Goal: Communication & Community: Answer question/provide support

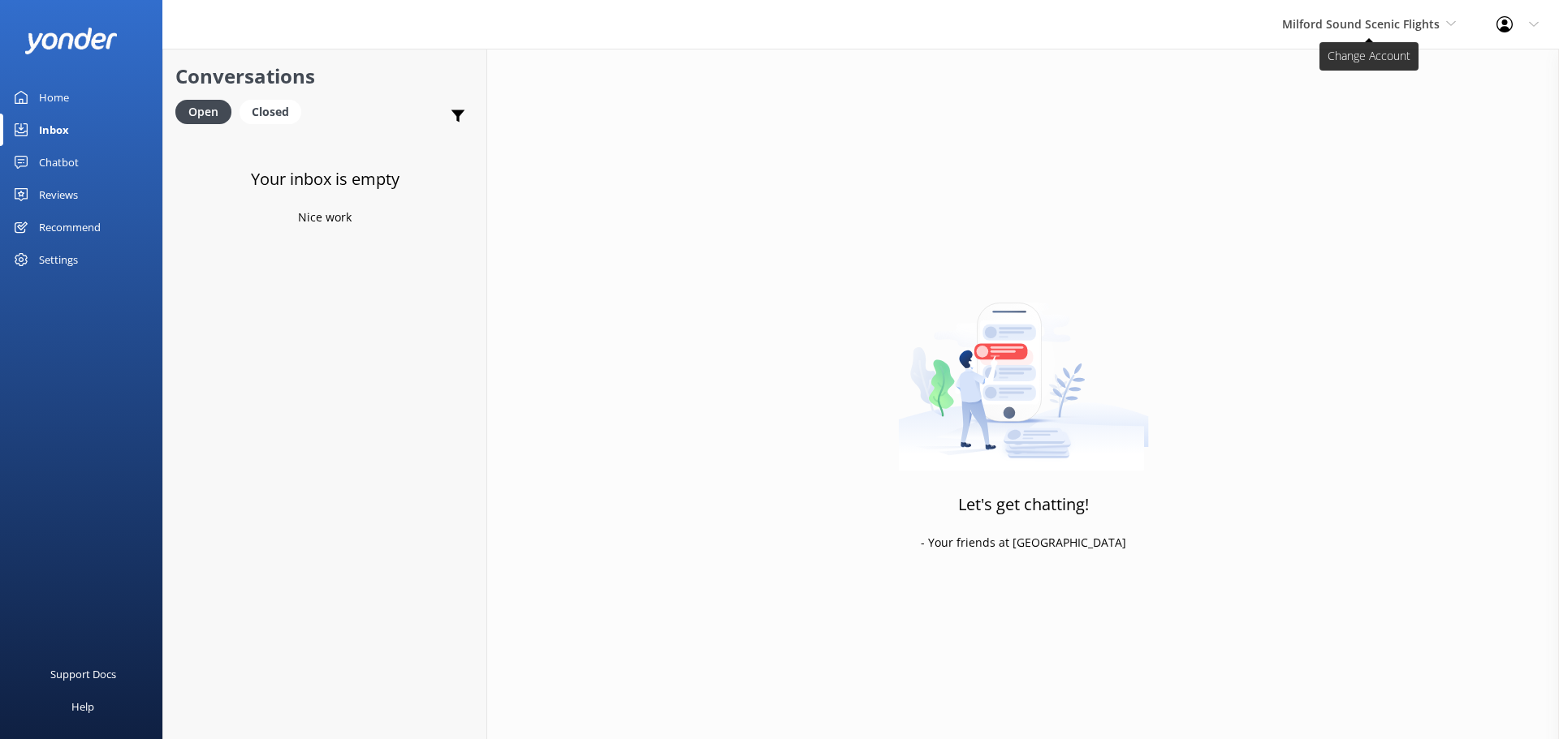
click at [1364, 25] on span "Milford Sound Scenic Flights" at bounding box center [1360, 23] width 157 height 15
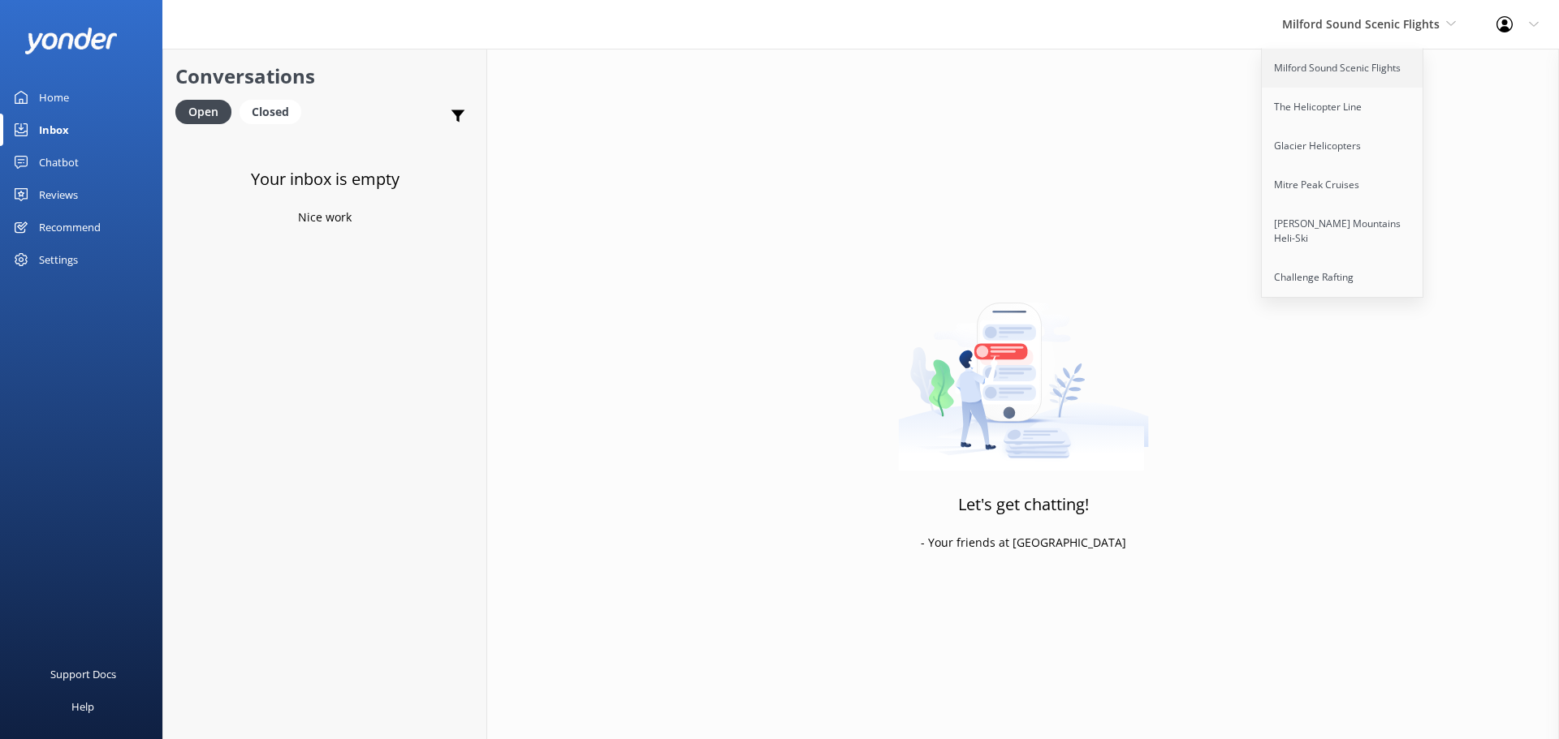
click at [1354, 71] on link "Milford Sound Scenic Flights" at bounding box center [1342, 68] width 162 height 39
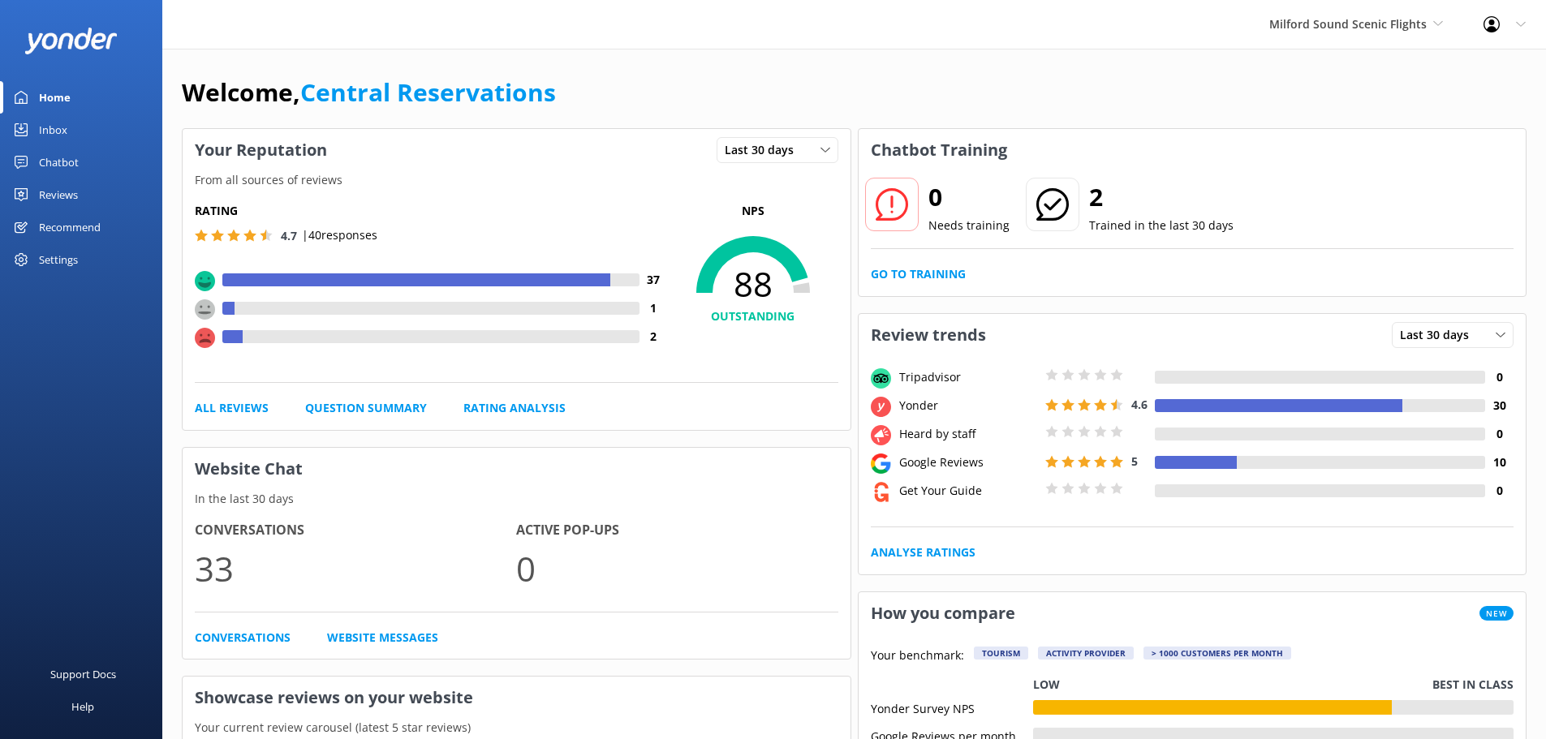
click at [60, 121] on div "Inbox" at bounding box center [53, 130] width 28 height 32
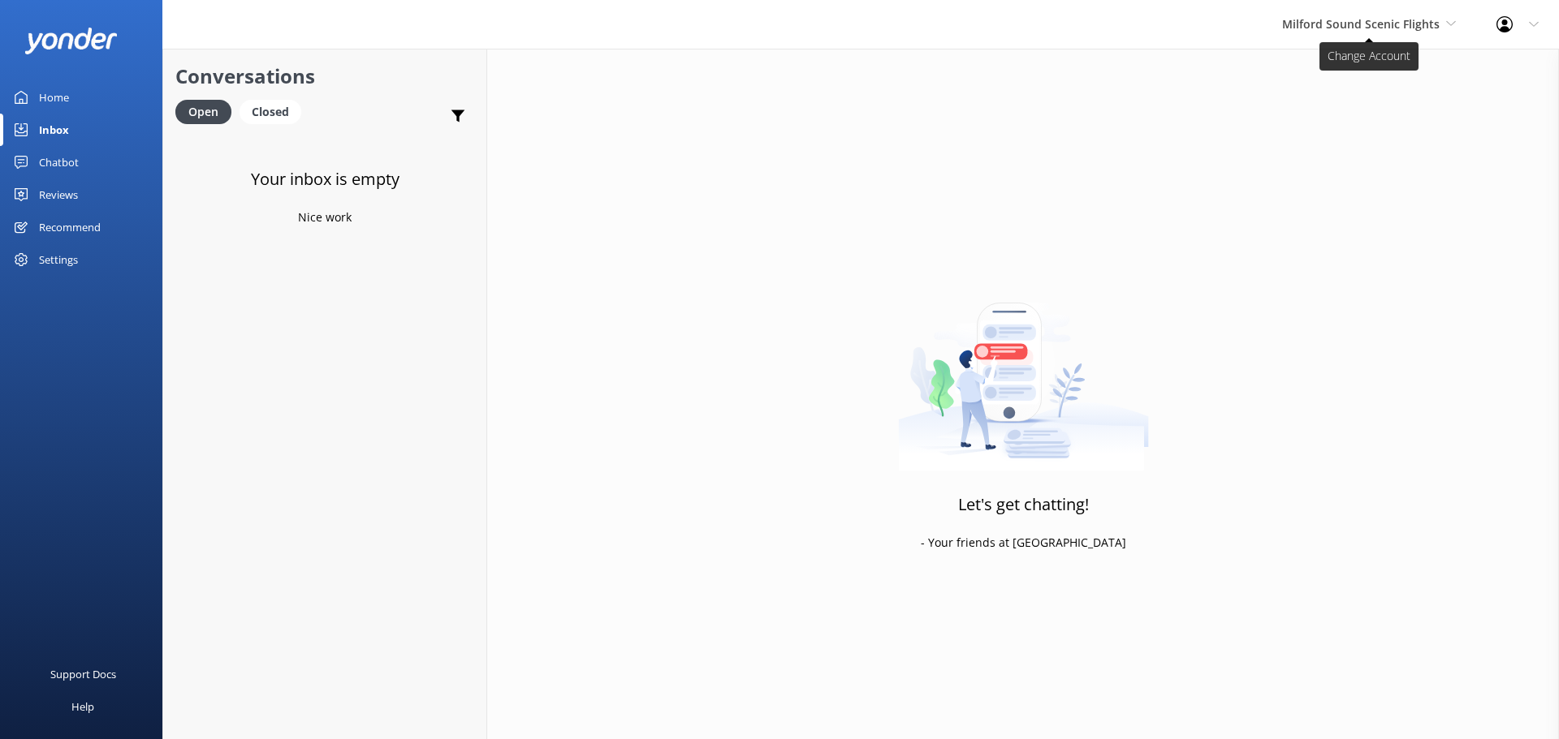
click at [1340, 16] on span "Milford Sound Scenic Flights" at bounding box center [1360, 23] width 157 height 15
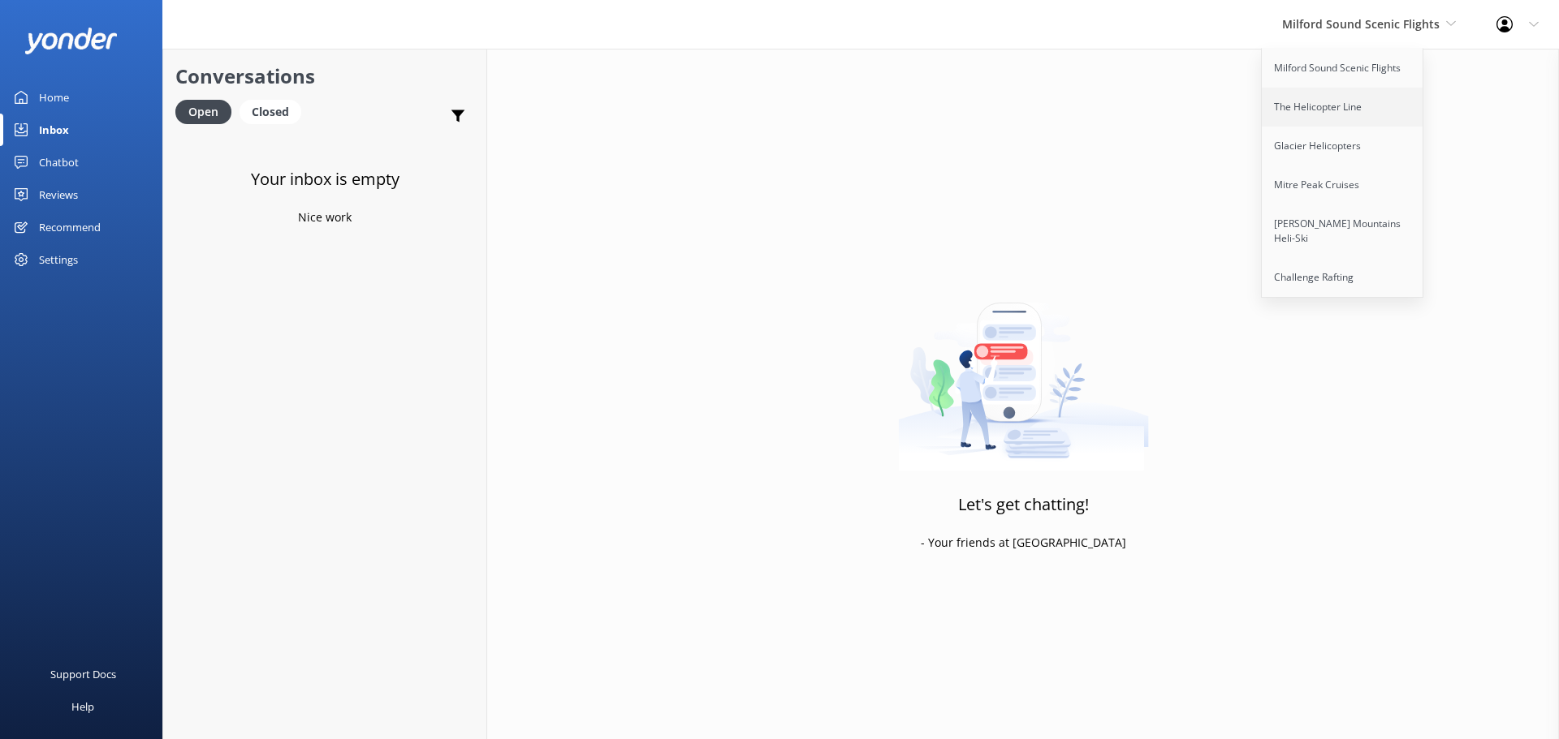
click at [1382, 98] on link "The Helicopter Line" at bounding box center [1342, 107] width 162 height 39
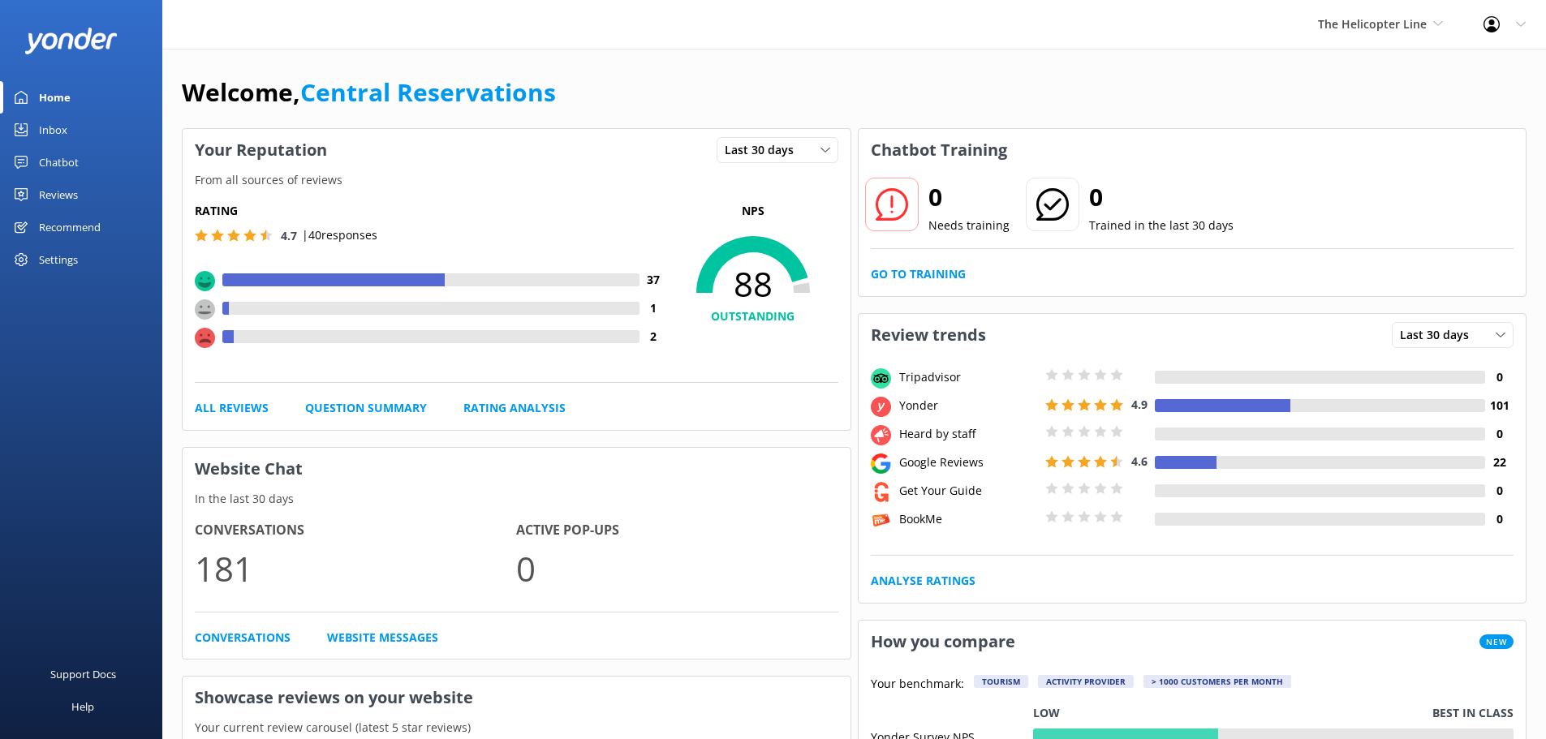
click at [45, 127] on div "Inbox" at bounding box center [53, 130] width 28 height 32
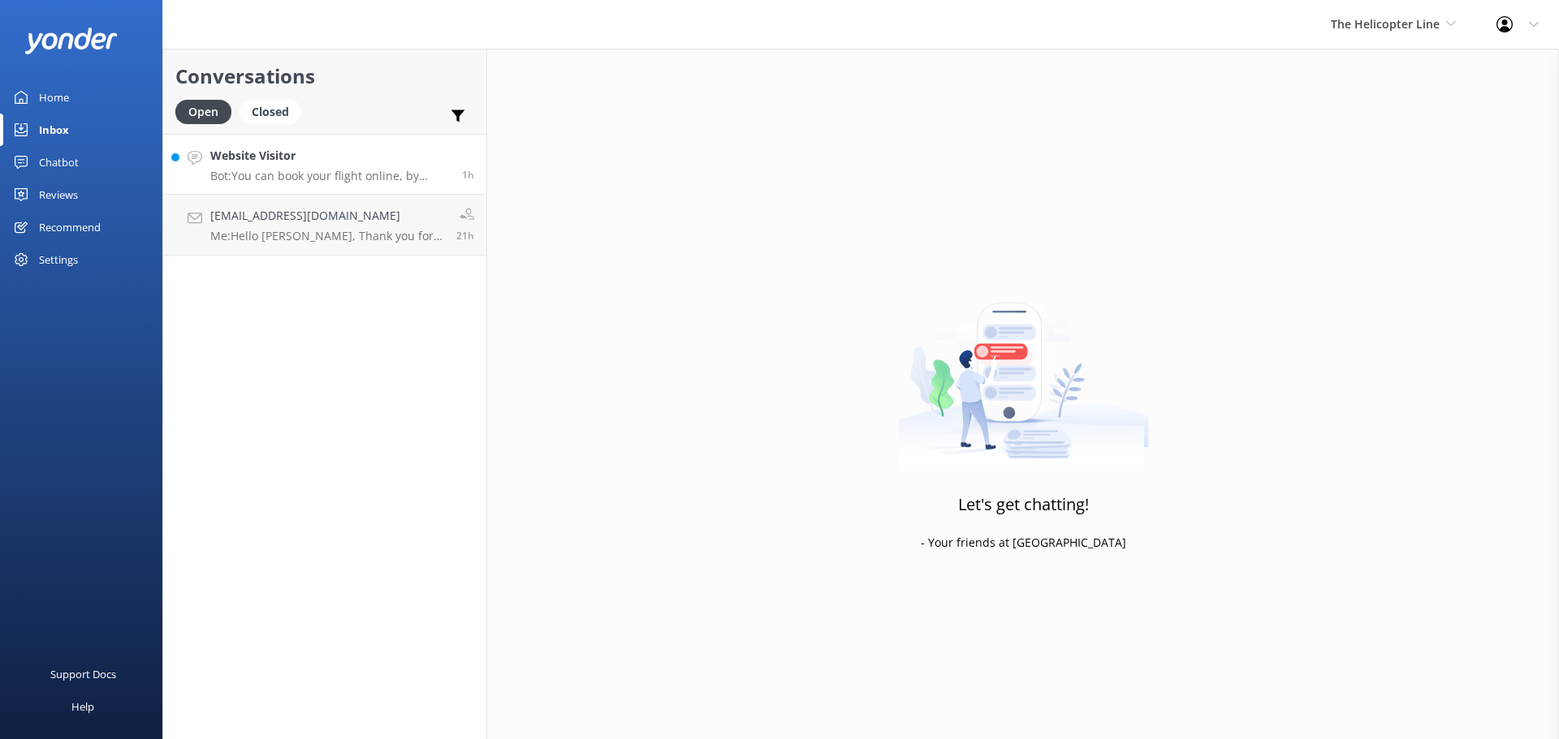
click at [322, 157] on h4 "Website Visitor" at bounding box center [329, 156] width 239 height 18
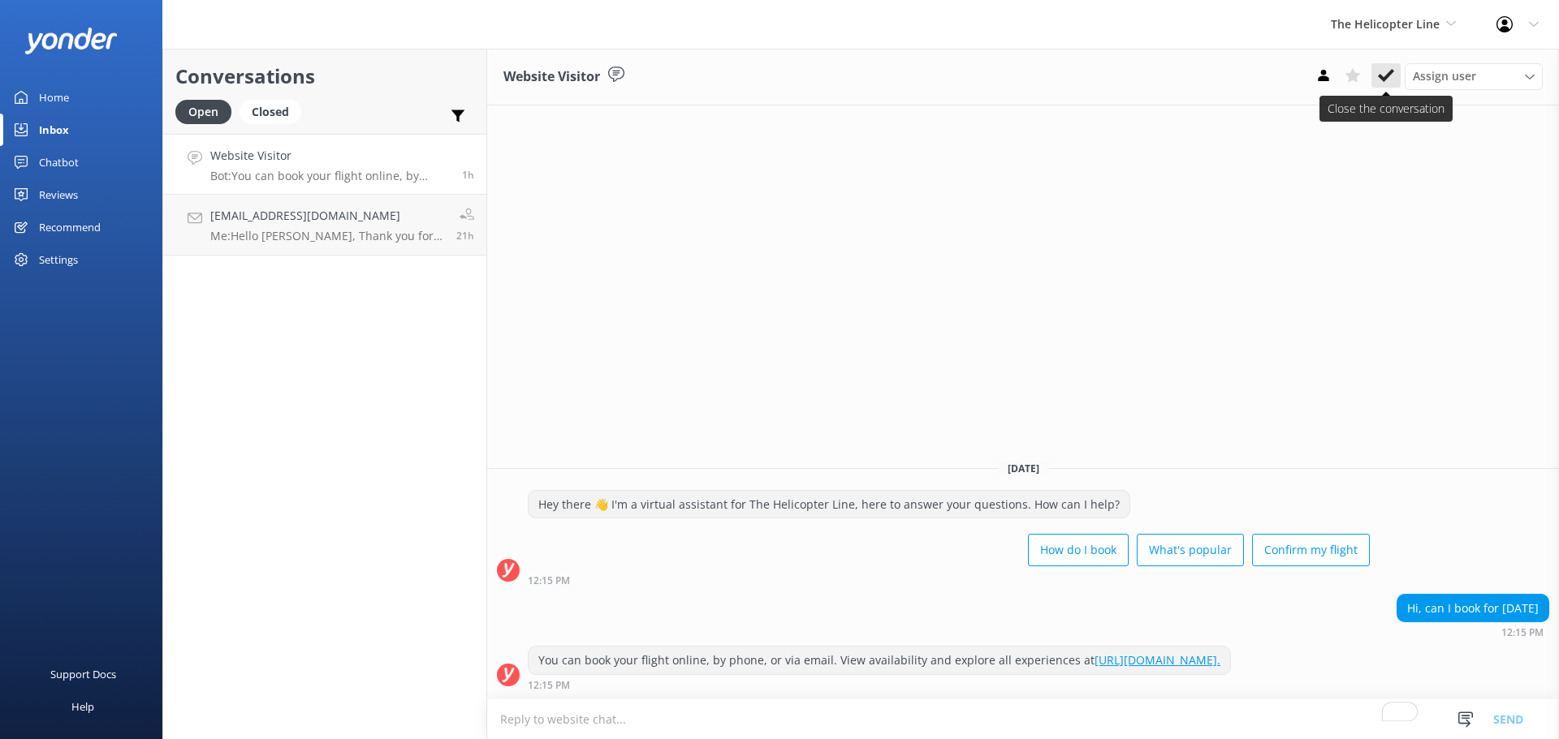
click at [1386, 73] on icon at bounding box center [1386, 75] width 16 height 16
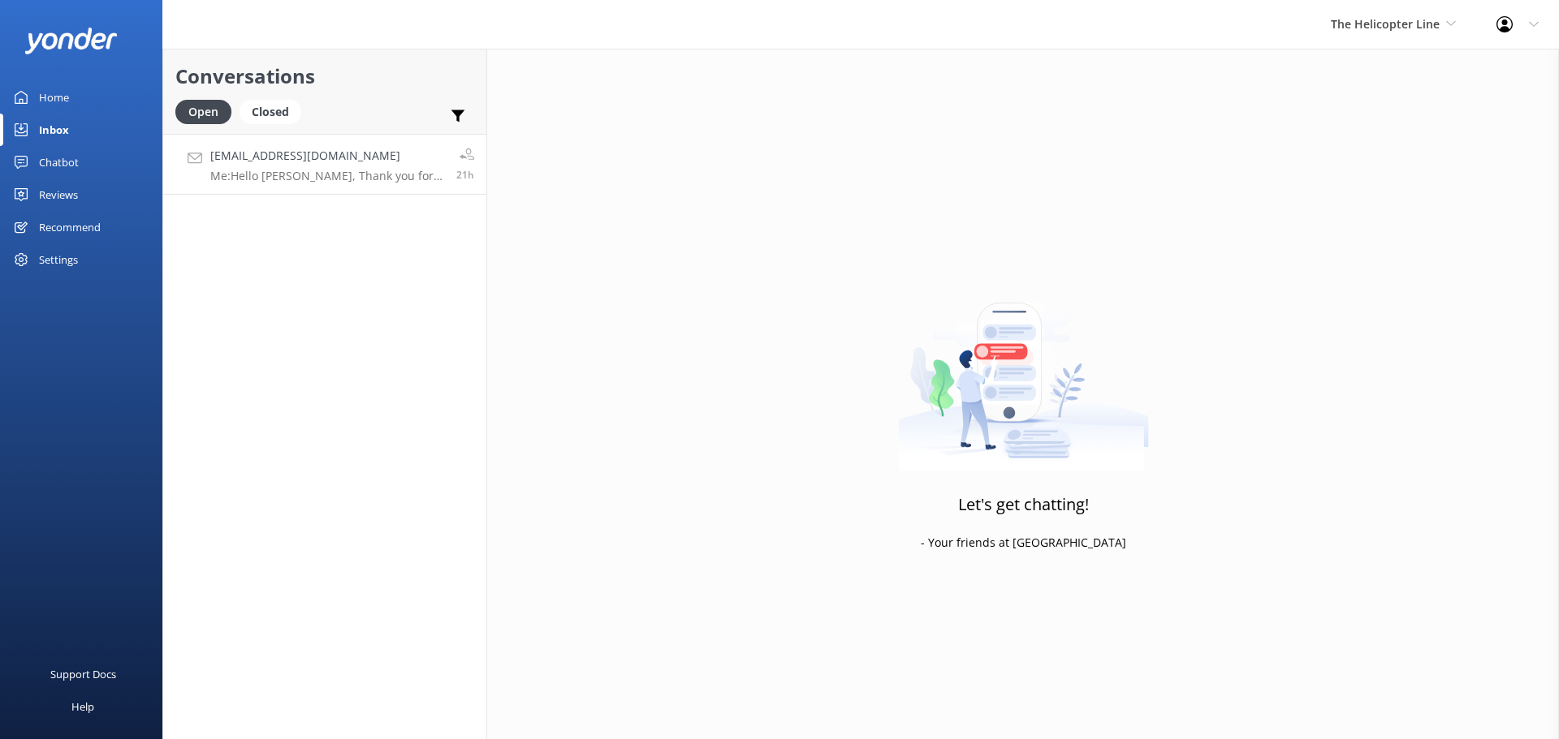
click at [279, 170] on p "Me: Hello [PERSON_NAME], Thank you for your message and interest in flying with…" at bounding box center [327, 176] width 234 height 15
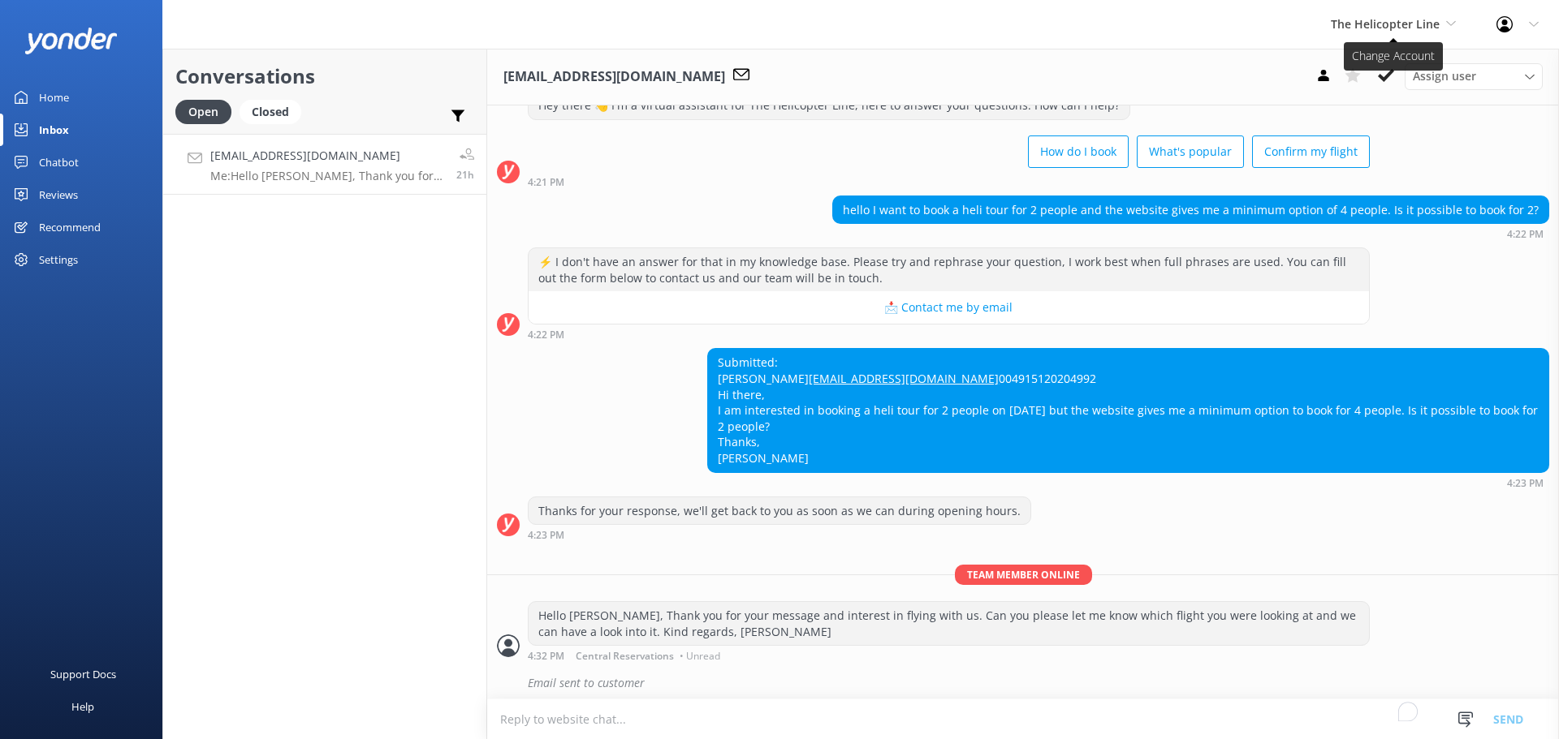
scroll to position [95, 0]
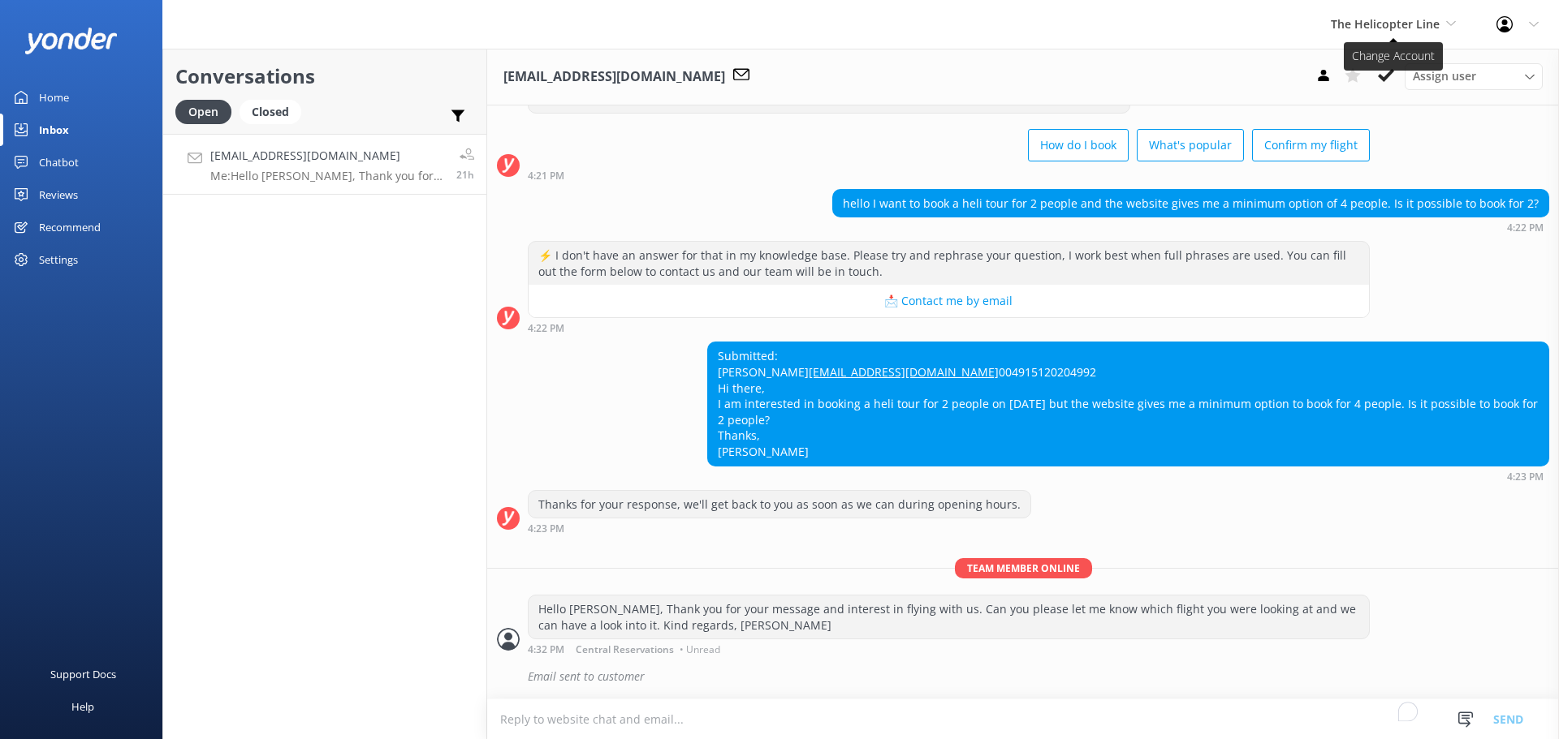
click at [1419, 25] on span "The Helicopter Line" at bounding box center [1384, 23] width 109 height 15
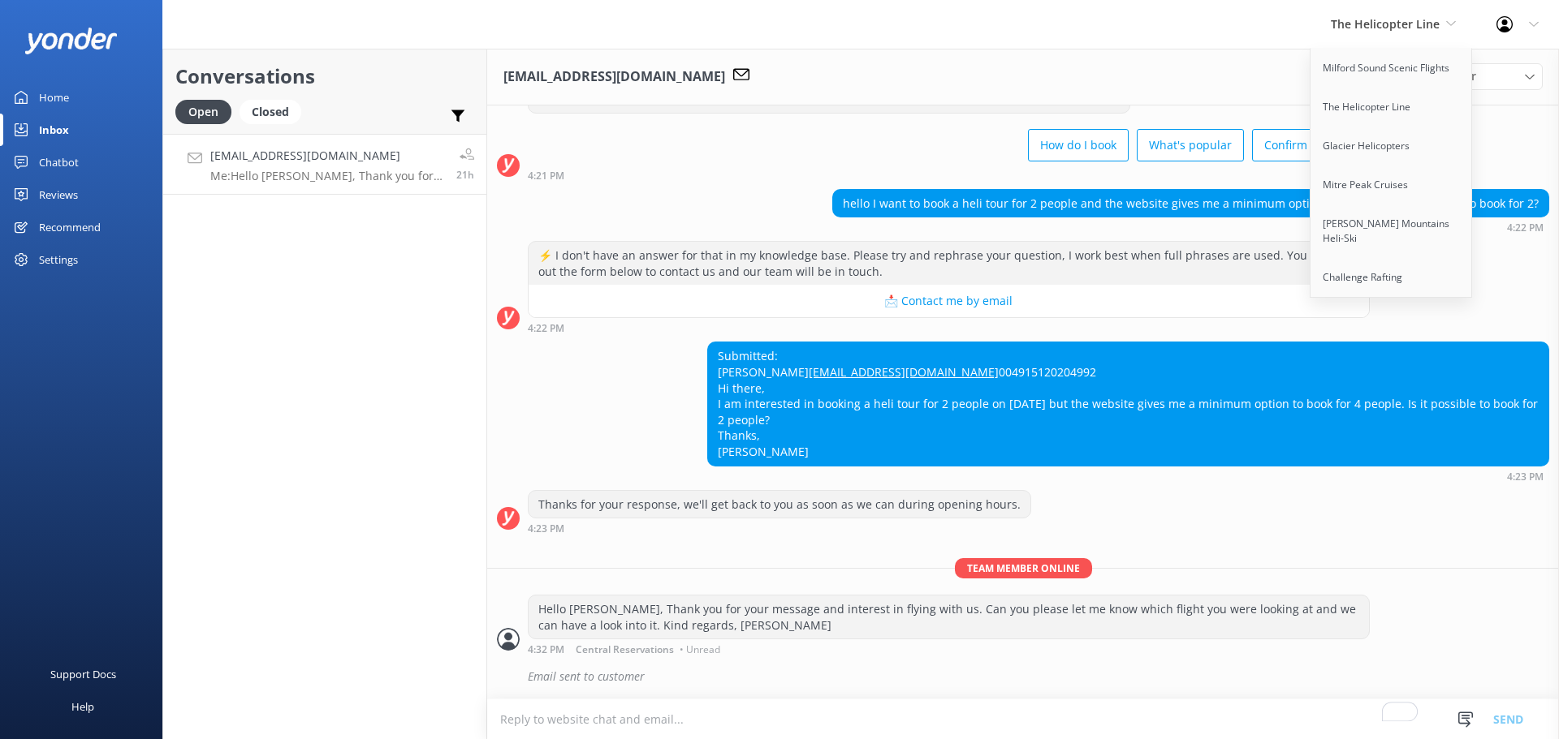
click at [1251, 23] on div "The Helicopter Line Milford Sound Scenic Flights The Helicopter Line Glacier He…" at bounding box center [779, 24] width 1559 height 49
click at [1209, 27] on div "The Helicopter Line Milford Sound Scenic Flights The Helicopter Line Glacier He…" at bounding box center [779, 24] width 1559 height 49
click at [1410, 14] on div "The Helicopter Line Milford Sound Scenic Flights The Helicopter Line Glacier He…" at bounding box center [1393, 24] width 166 height 49
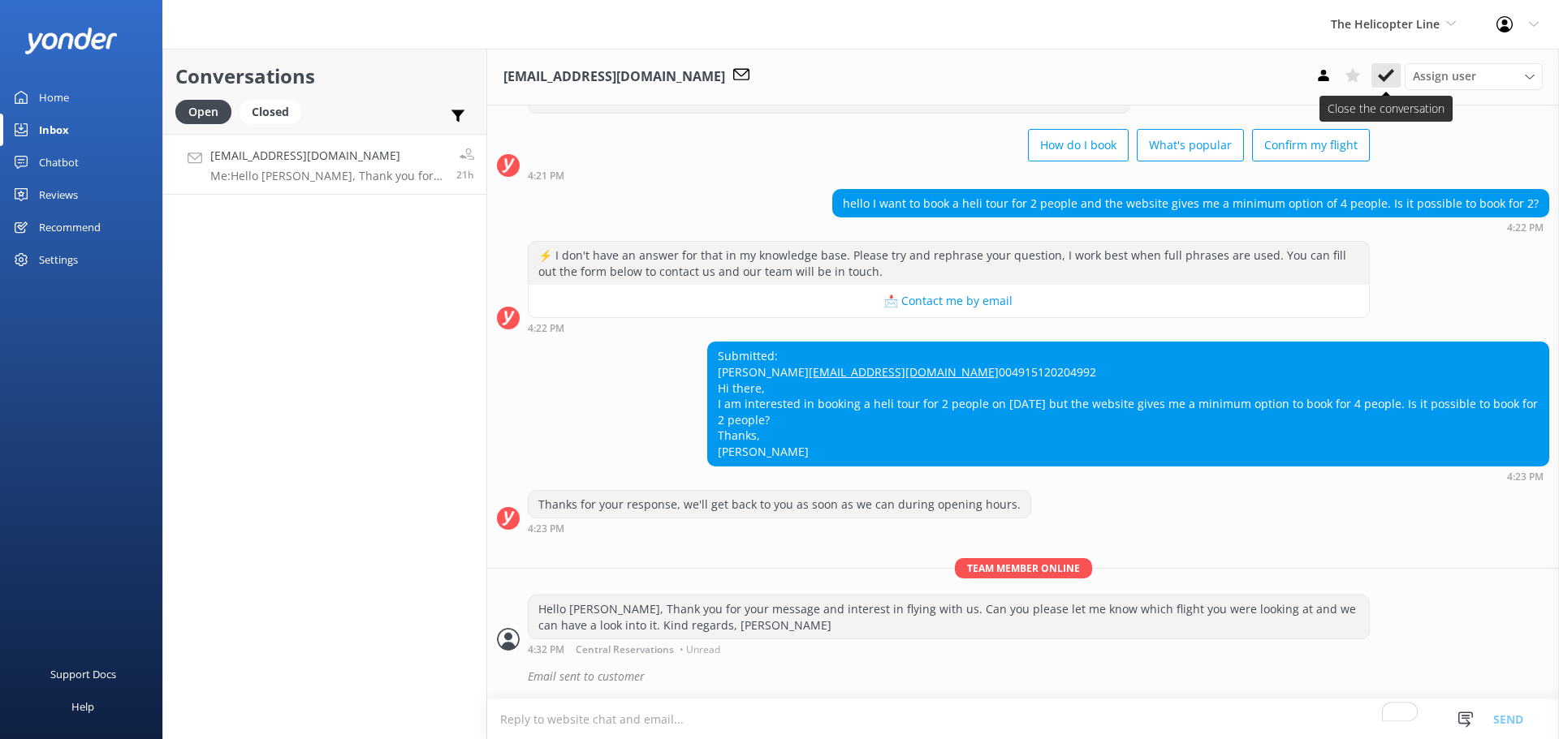
click at [1379, 83] on icon at bounding box center [1386, 75] width 16 height 16
click at [1379, 22] on span "The Helicopter Line" at bounding box center [1384, 23] width 109 height 15
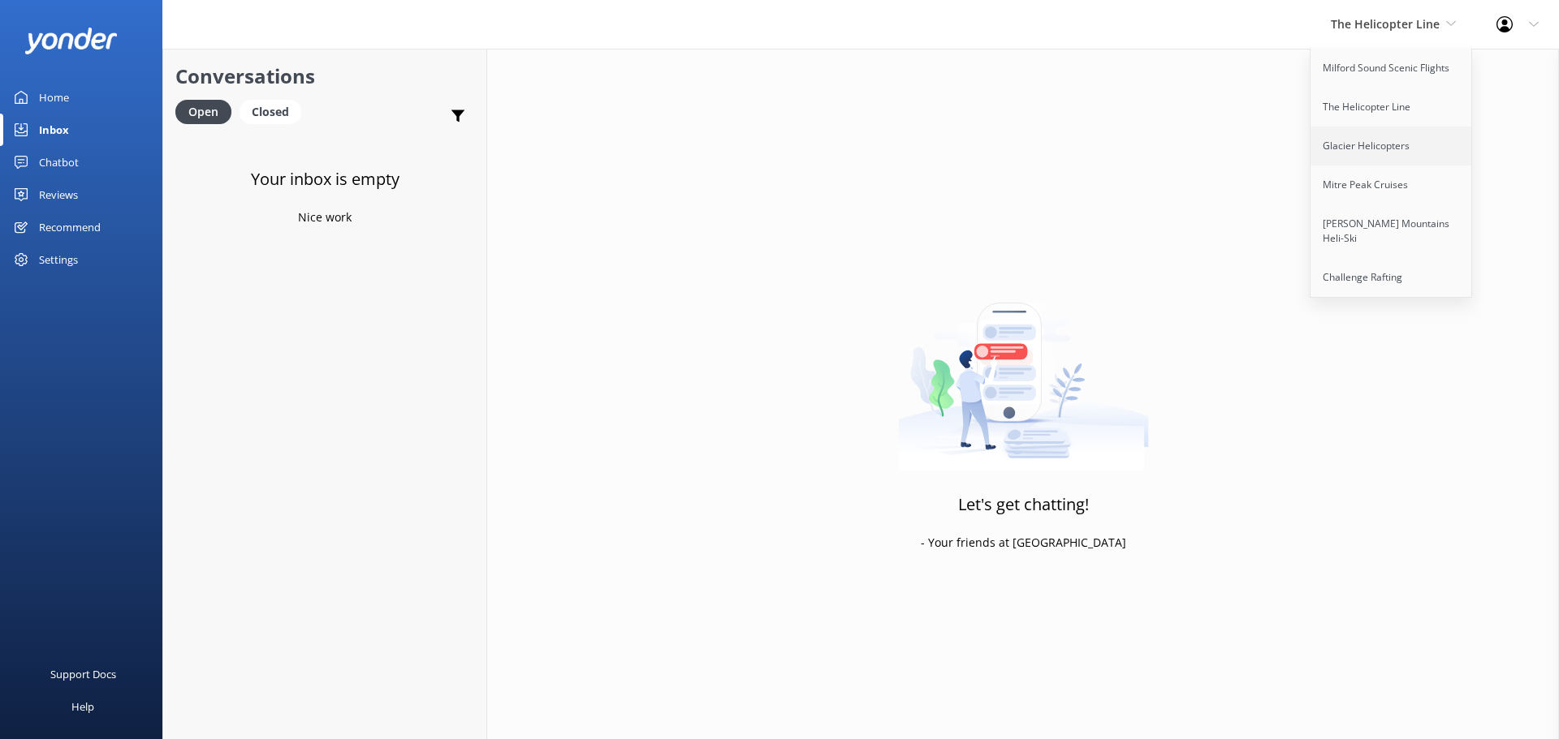
click at [1378, 132] on link "Glacier Helicopters" at bounding box center [1391, 146] width 162 height 39
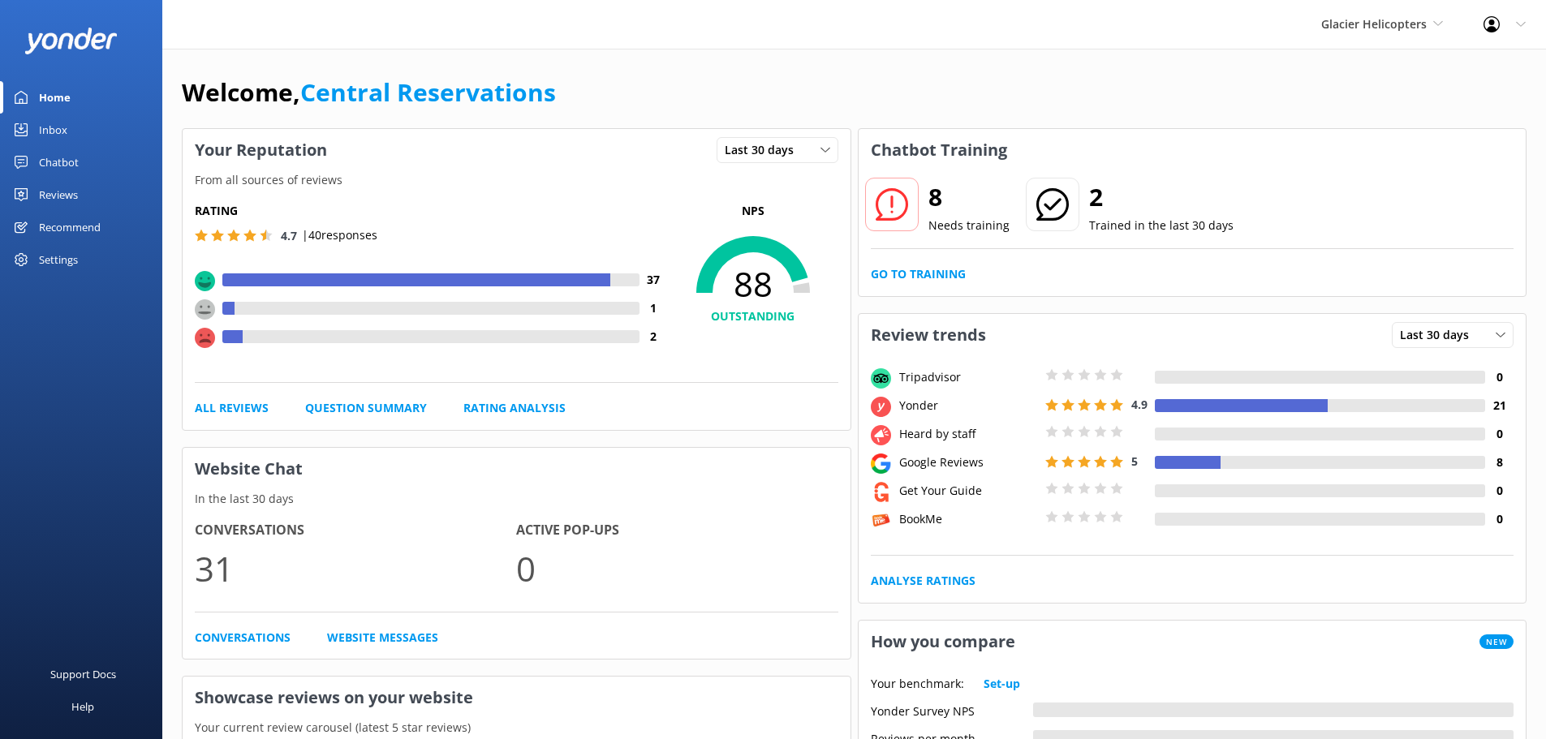
click at [53, 123] on div "Inbox" at bounding box center [53, 130] width 28 height 32
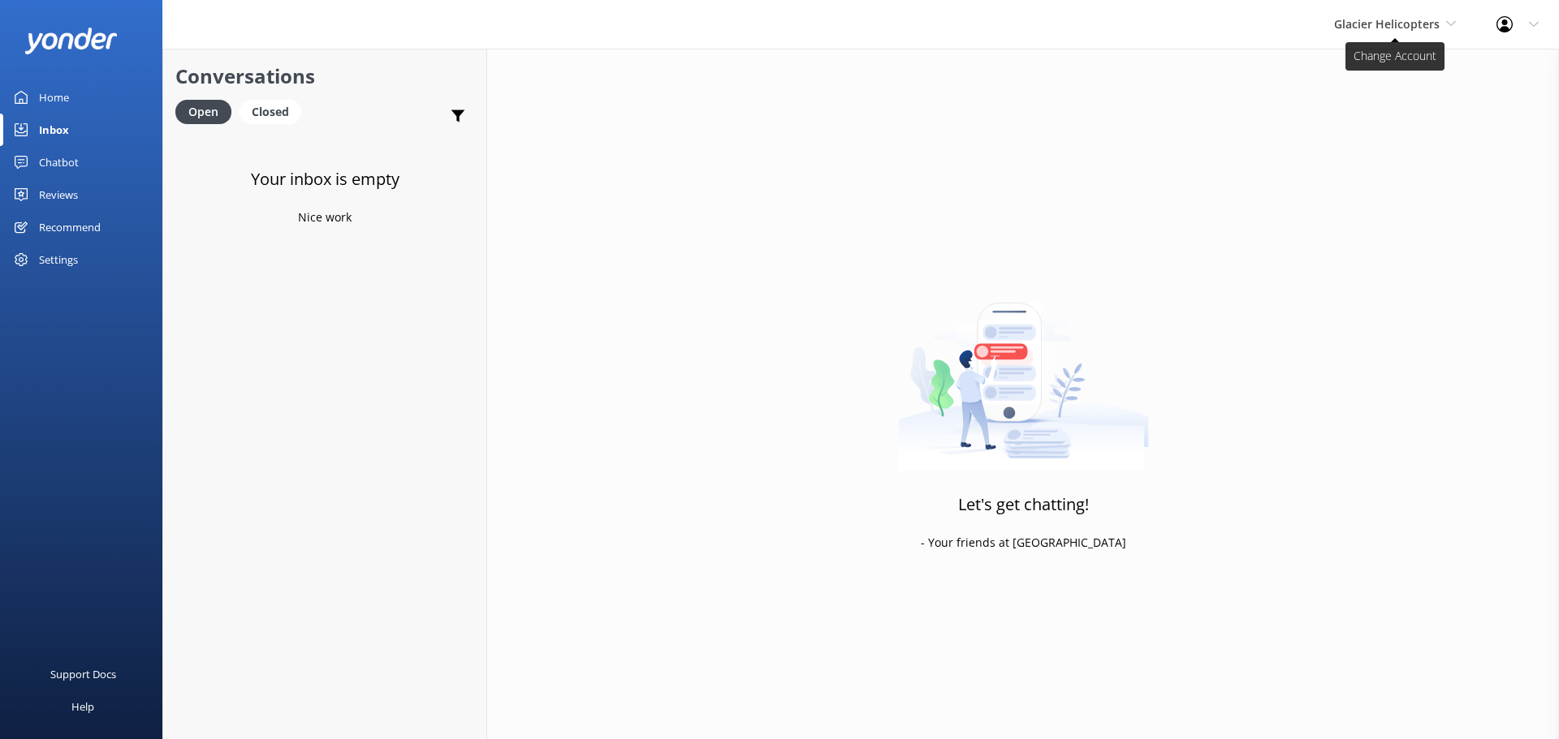
click at [1435, 16] on span "Glacier Helicopters" at bounding box center [1387, 23] width 106 height 15
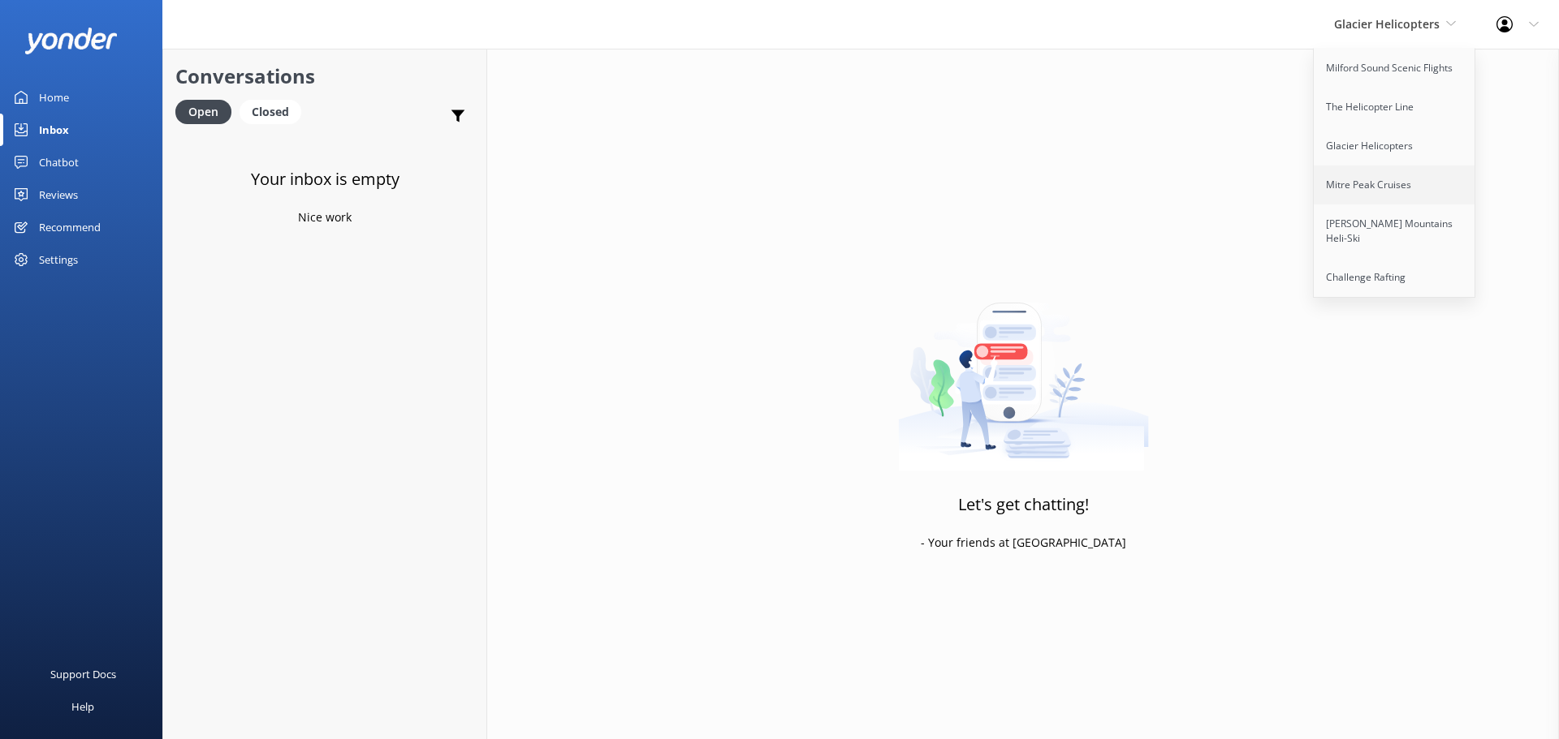
click at [1344, 178] on link "Mitre Peak Cruises" at bounding box center [1394, 185] width 162 height 39
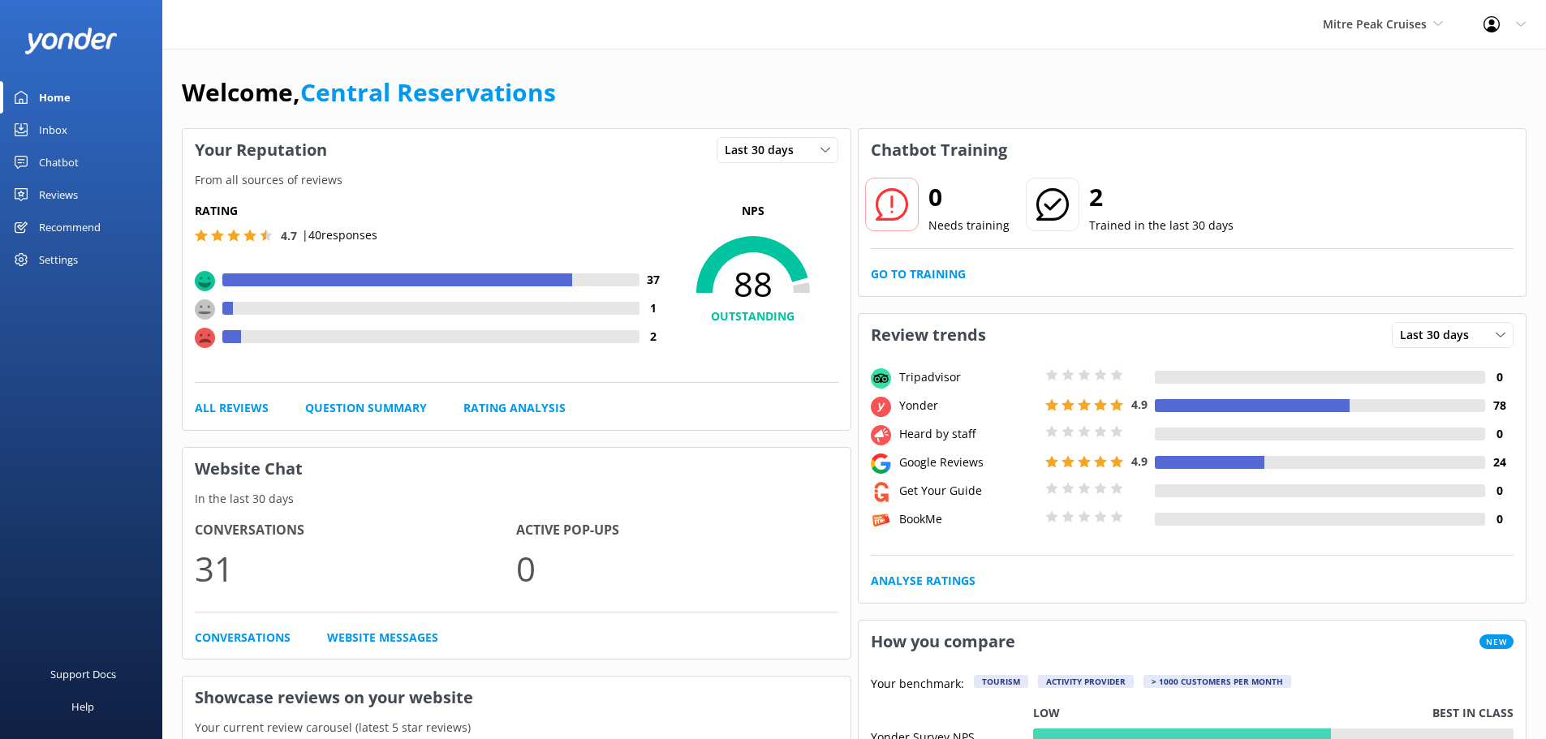
click at [49, 131] on div "Inbox" at bounding box center [53, 130] width 28 height 32
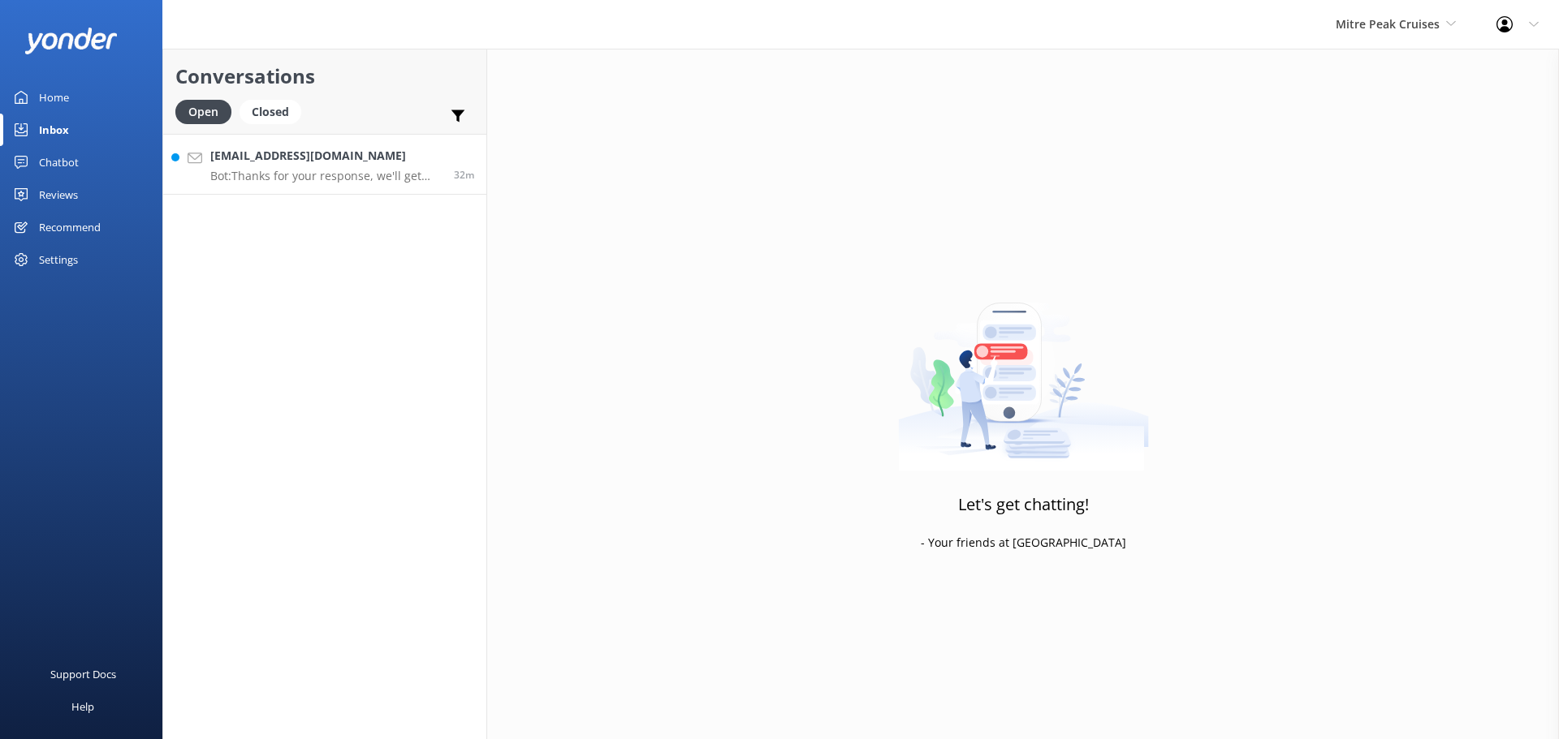
click at [293, 159] on h4 "[EMAIL_ADDRESS][DOMAIN_NAME]" at bounding box center [325, 156] width 231 height 18
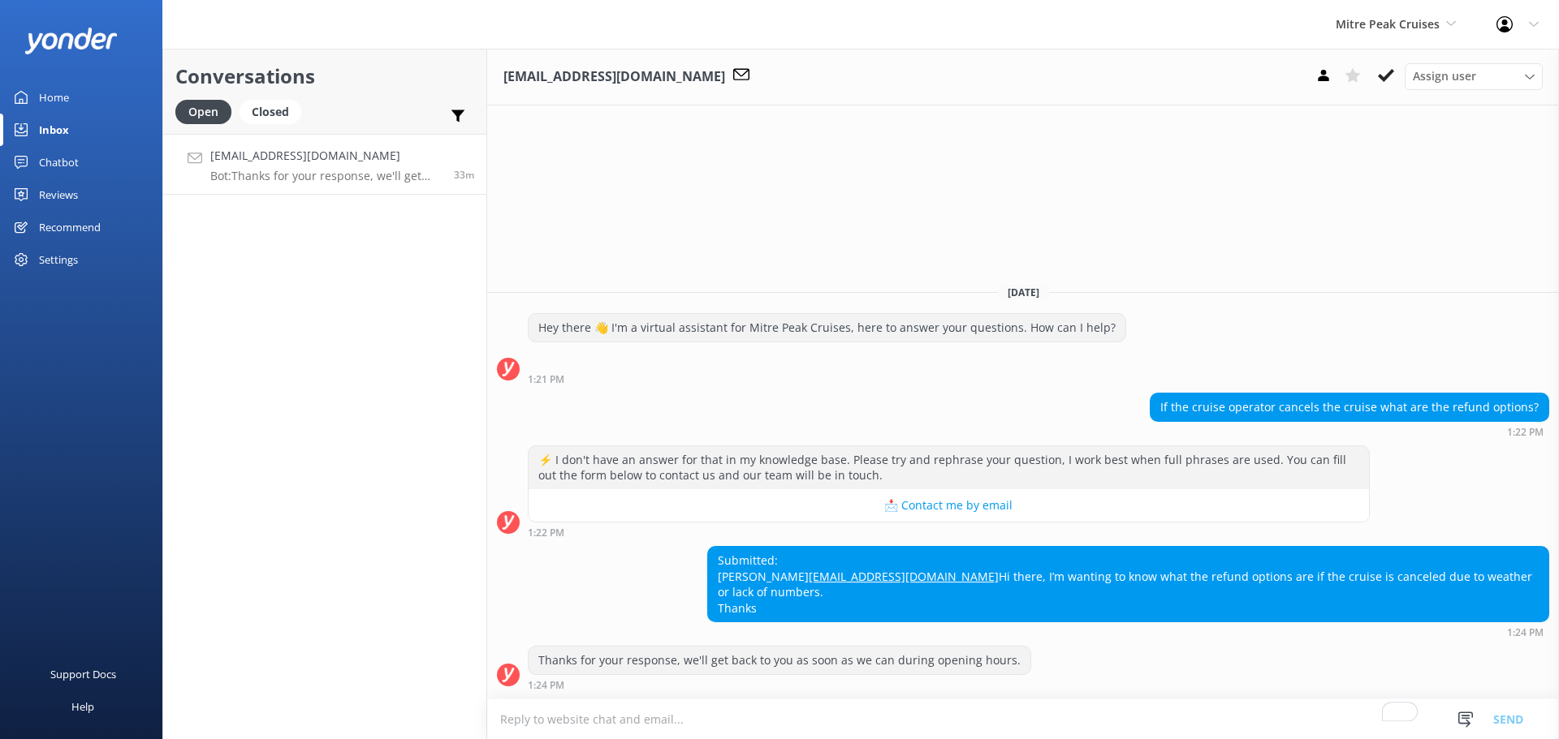
click at [1244, 653] on div "Thanks for your response, we'll get back to you as soon as we can during openin…" at bounding box center [1022, 668] width 1071 height 45
click at [669, 717] on textarea "To enrich screen reader interactions, please activate Accessibility in Grammarl…" at bounding box center [1022, 720] width 1071 height 40
click at [752, 718] on textarea "To enrich screen reader interactions, please activate Accessibility in Grammarl…" at bounding box center [1022, 720] width 1071 height 40
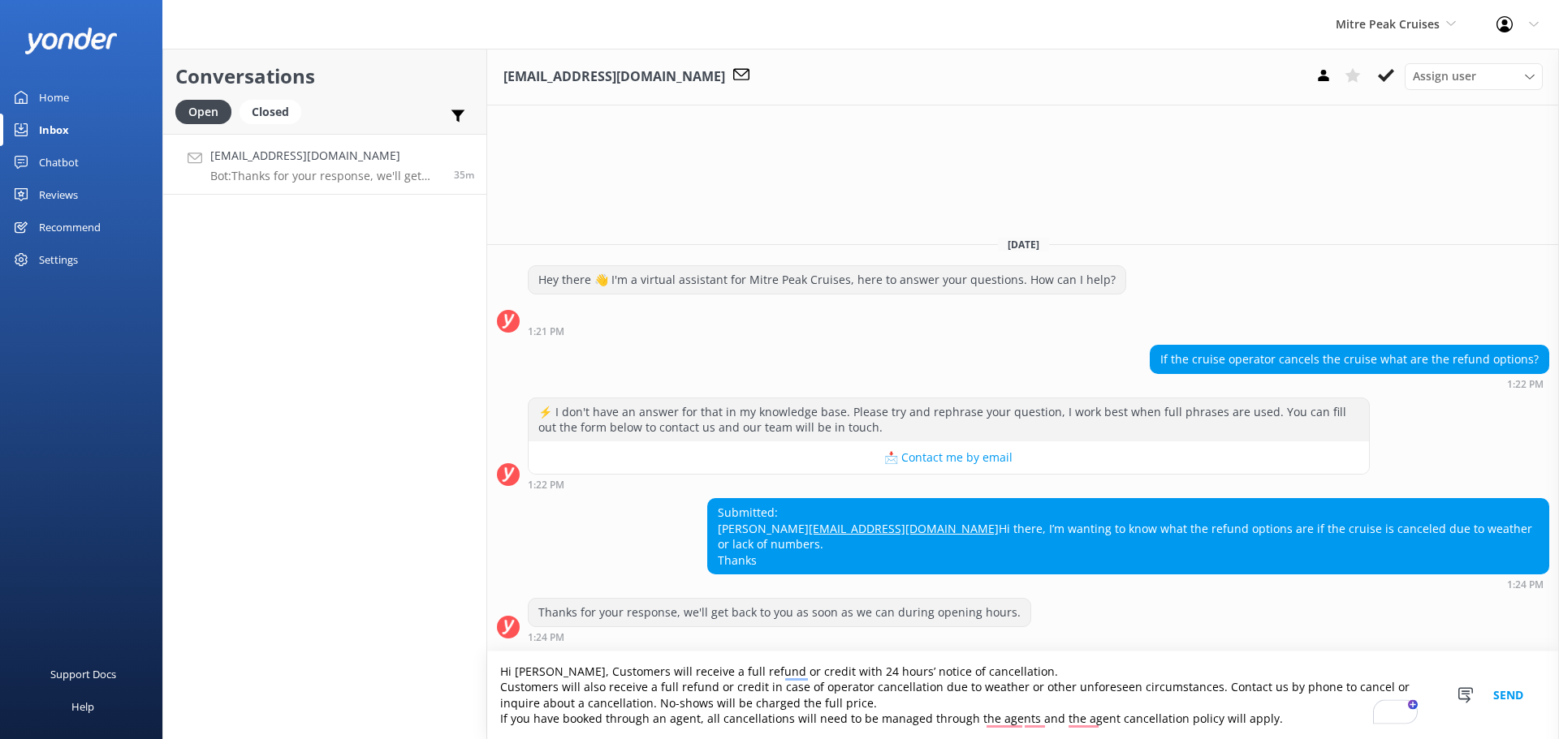
drag, startPoint x: 492, startPoint y: 717, endPoint x: 1429, endPoint y: 778, distance: 938.7
click at [1429, 739] on html "Mitre Peak Cruises Milford Sound Scenic Flights The Helicopter Line Glacier Hel…" at bounding box center [779, 369] width 1559 height 739
click at [598, 689] on textarea "Hi Peter, Customers will receive a full refund or credit with 24 hours’ notice …" at bounding box center [1022, 696] width 1071 height 88
click at [599, 689] on textarea "Hi Peter, Customers will receive a full refund or credit with 24 hours’ notice …" at bounding box center [1022, 696] width 1071 height 88
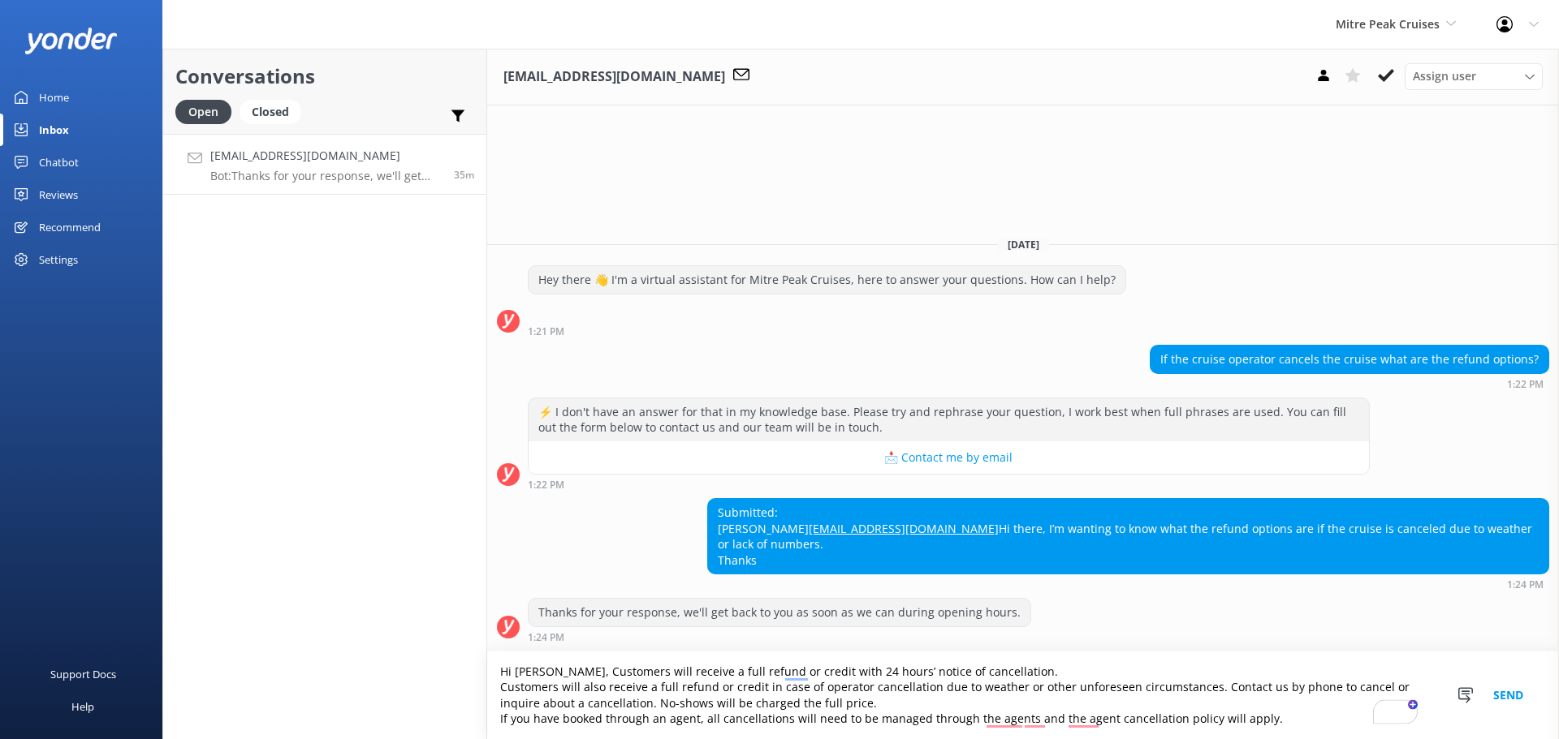
click at [595, 686] on textarea "Hi Peter, Customers will receive a full refund or credit with 24 hours’ notice …" at bounding box center [1022, 696] width 1071 height 88
drag, startPoint x: 989, startPoint y: 672, endPoint x: 549, endPoint y: 668, distance: 440.0
click at [549, 668] on textarea "Hi Peter, Customers will receive a full refund or credit with 24 hours’ notice …" at bounding box center [1022, 696] width 1071 height 88
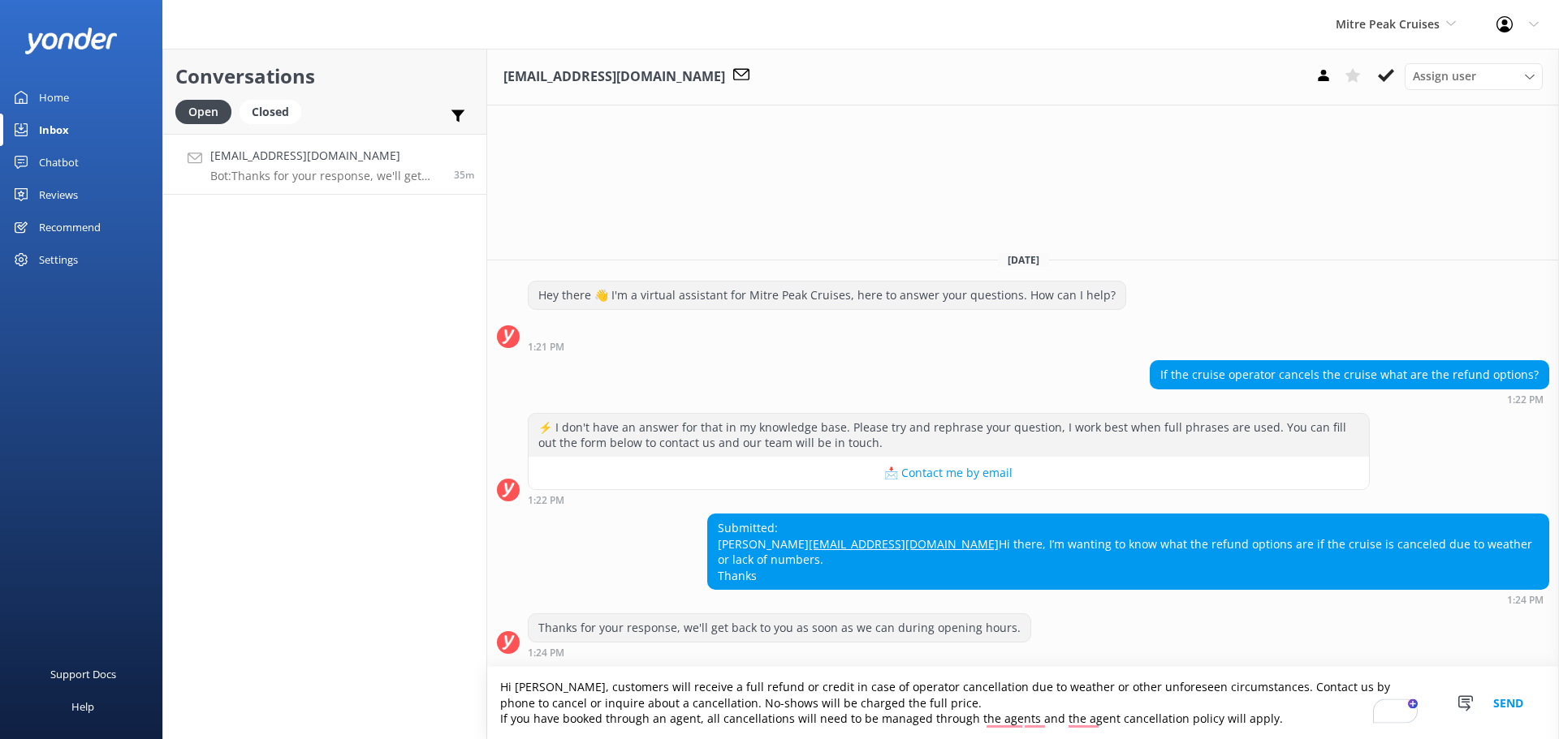
click at [1199, 721] on textarea "Hi Peter, customers will receive a full refund or credit in case of operator ca…" at bounding box center [1022, 703] width 1071 height 72
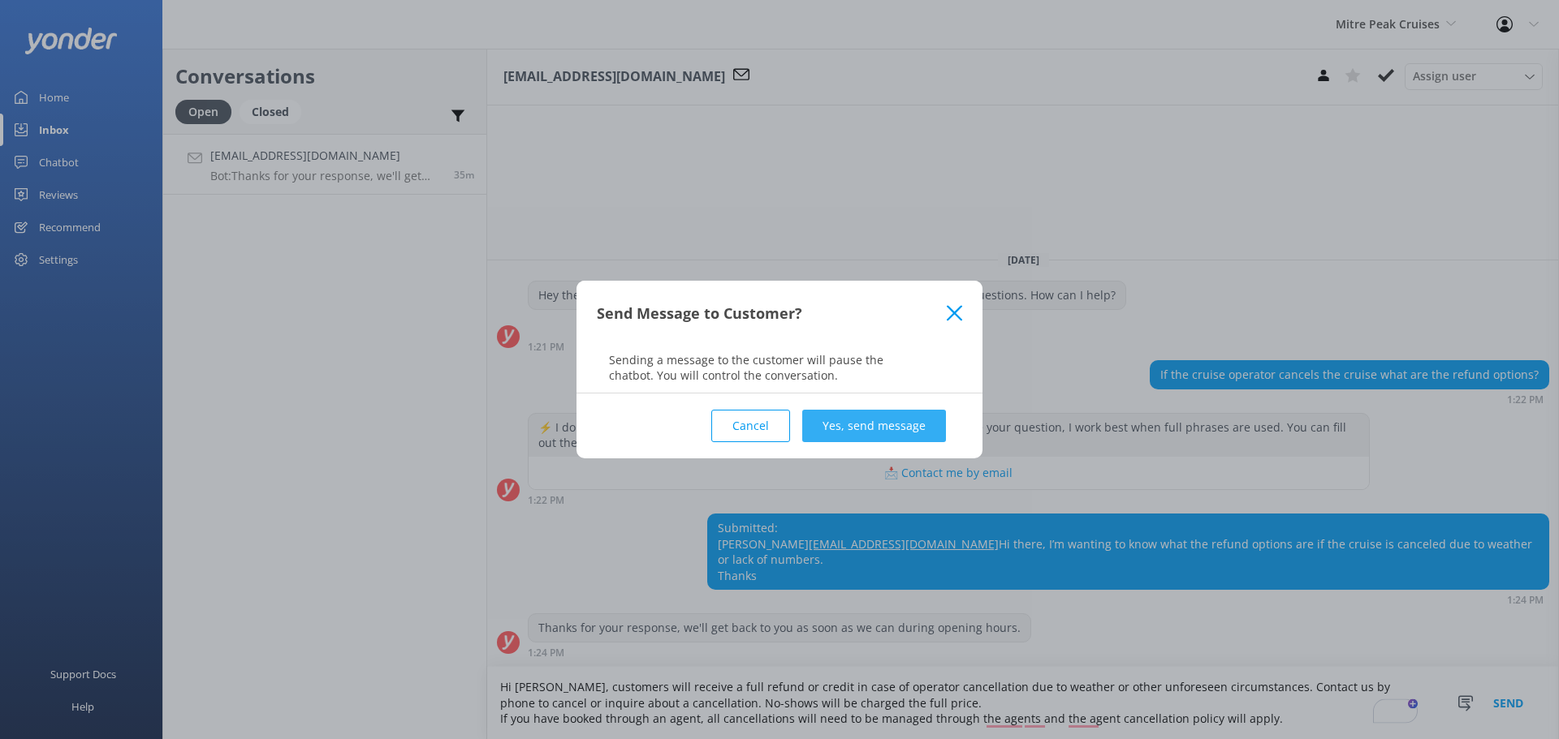
type textarea "Hi Peter, customers will receive a full refund or credit in case of operator ca…"
click at [875, 427] on button "Yes, send message" at bounding box center [874, 426] width 144 height 32
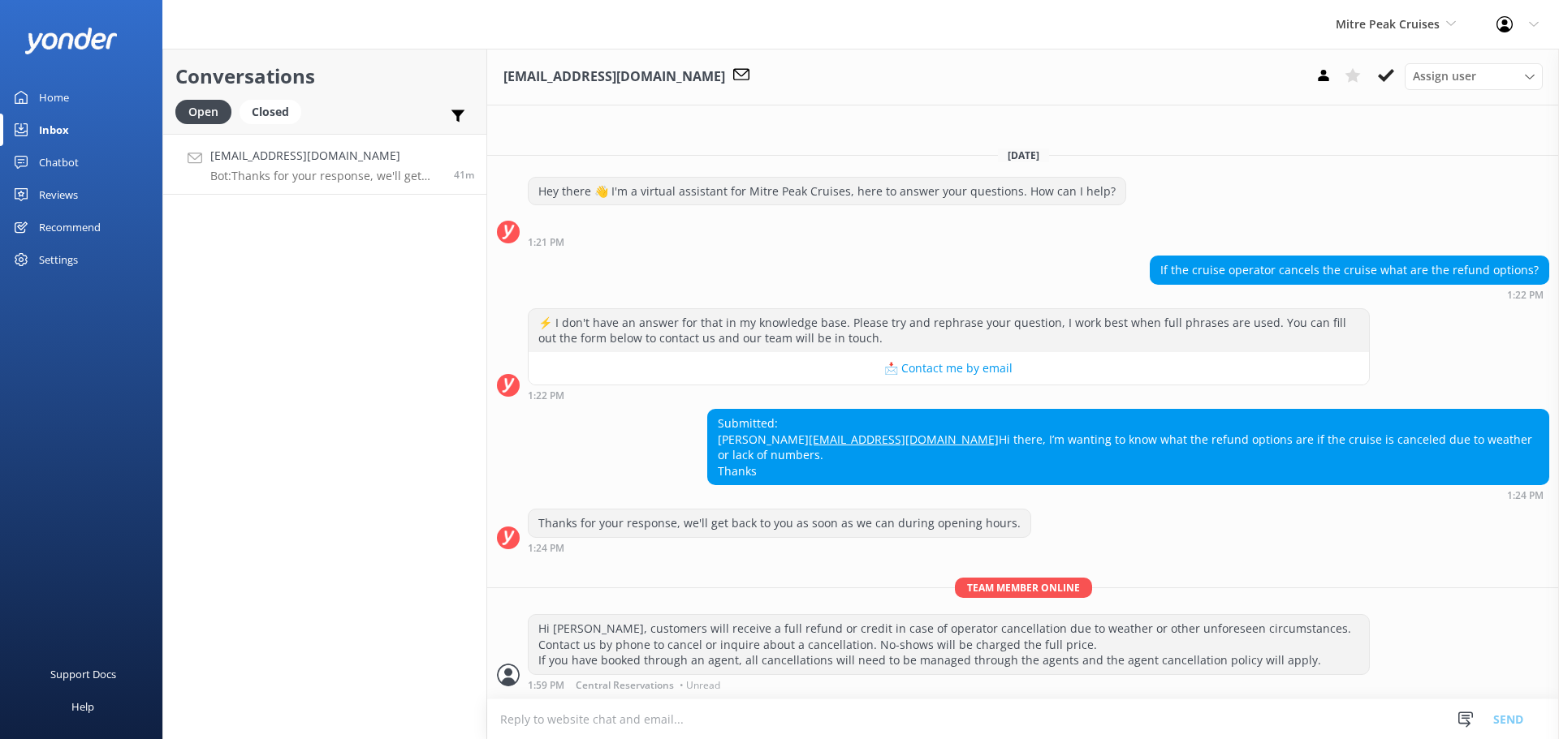
click at [263, 331] on div "Conversations Open Closed Important Assigned to me Unassigned pjeffery@gmail.co…" at bounding box center [324, 394] width 325 height 691
click at [41, 127] on div "Inbox" at bounding box center [54, 130] width 30 height 32
